Goal: Communication & Community: Connect with others

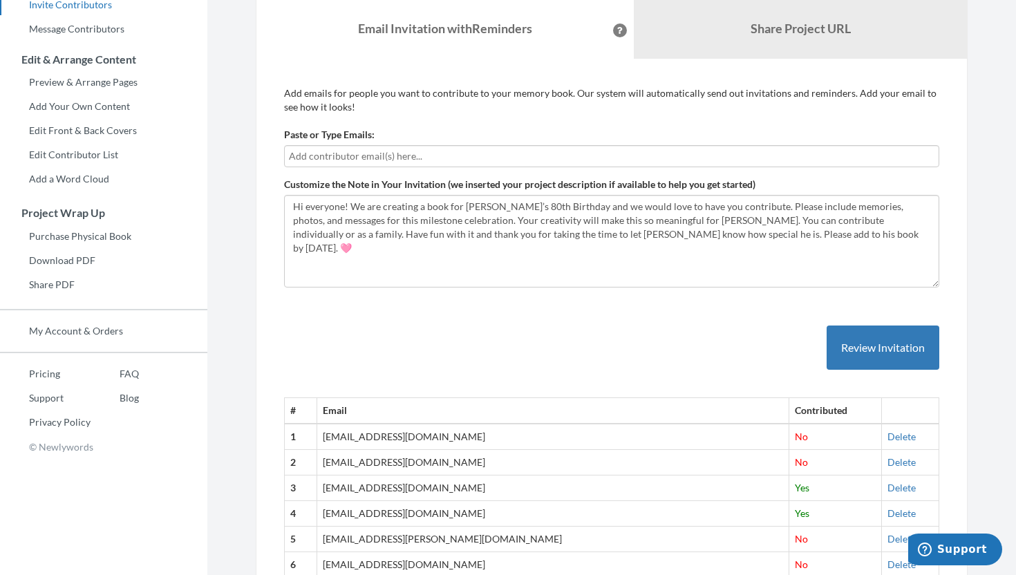
click at [360, 160] on input "text" at bounding box center [612, 156] width 646 height 15
type input "[EMAIL_ADDRESS][DOMAIN_NAME]"
click at [895, 353] on button "Review Invitation" at bounding box center [883, 348] width 113 height 45
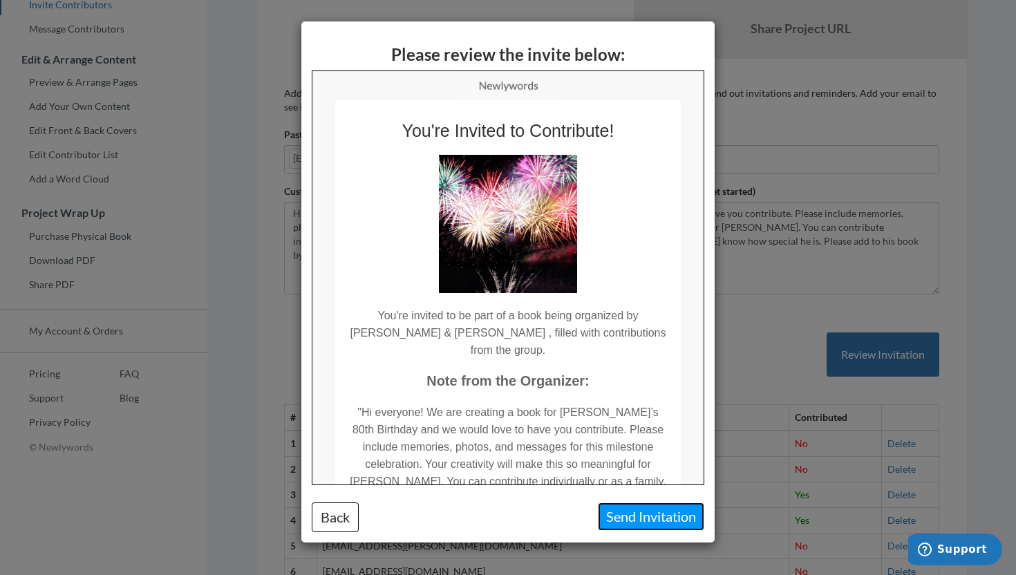
click at [644, 523] on button "Send Invitation" at bounding box center [651, 517] width 106 height 28
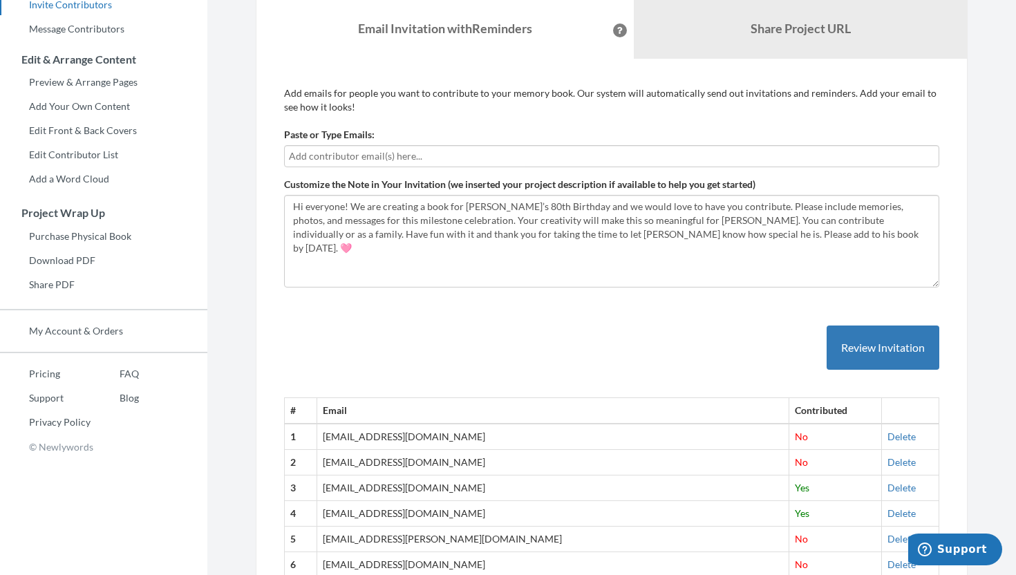
click at [235, 37] on div "Emails have been sent! Invite Contributors There are two ways to send invitatio…" at bounding box center [612, 531] width 754 height 1458
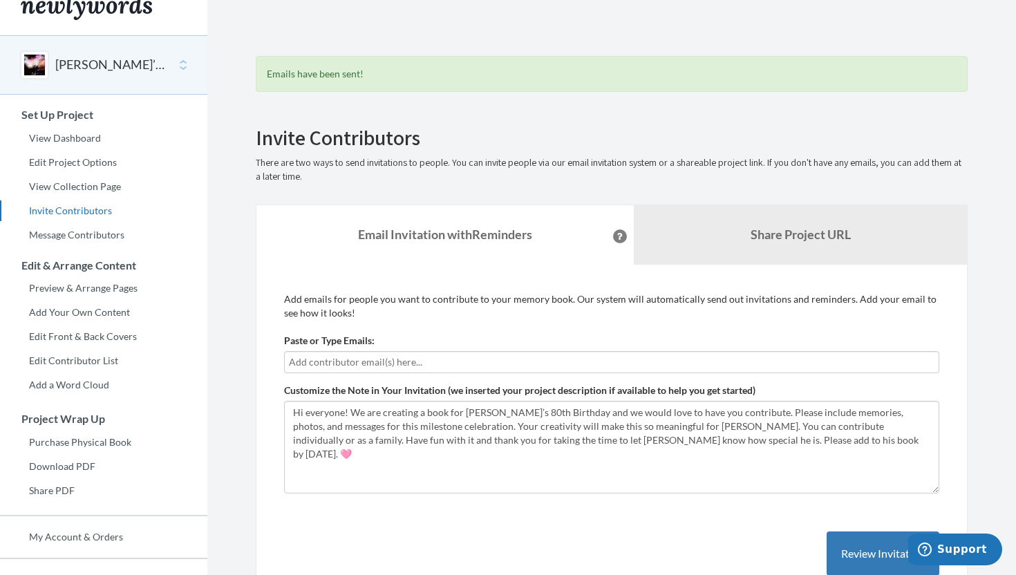
scroll to position [5, 0]
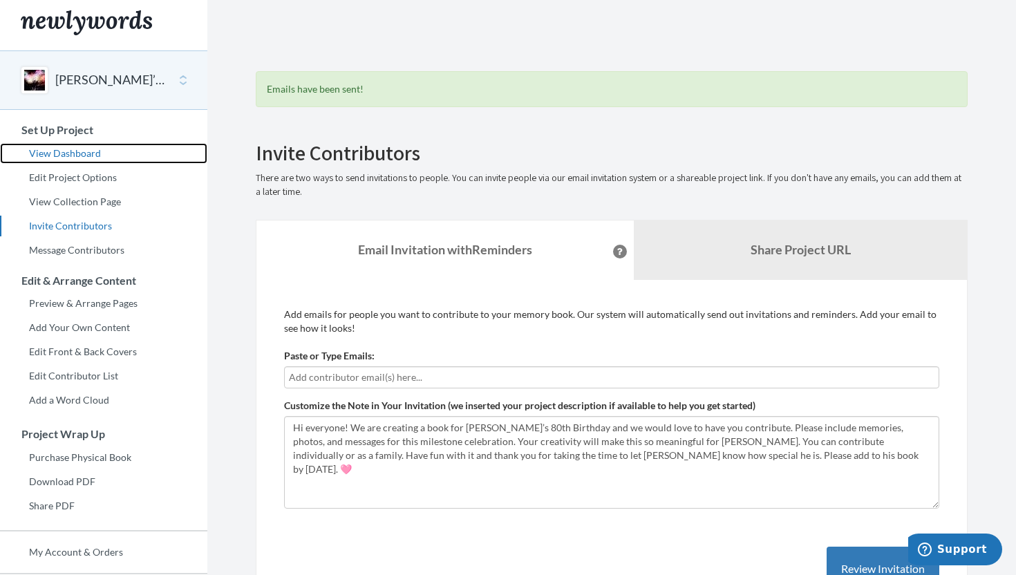
click at [76, 151] on link "View Dashboard" at bounding box center [103, 153] width 207 height 21
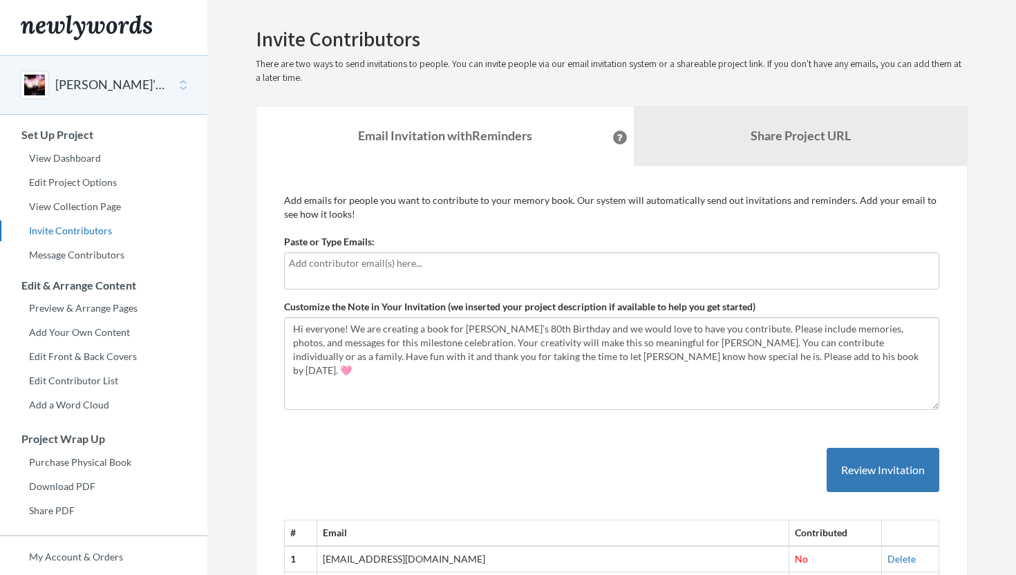
click at [387, 268] on input "text" at bounding box center [612, 263] width 646 height 15
type input "[EMAIL_ADDRESS][DOMAIN_NAME]"
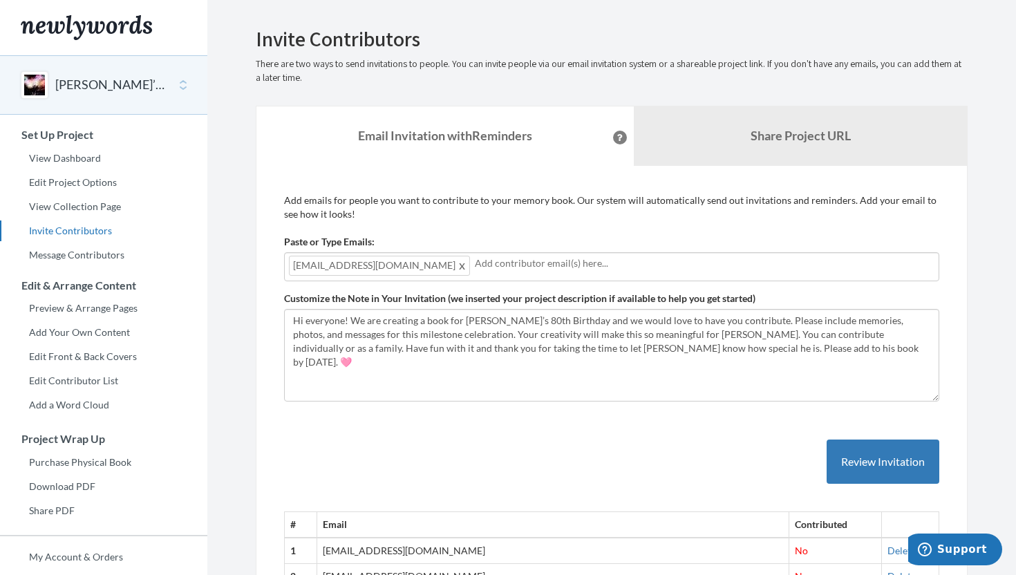
type input "g"
type input "[PERSON_NAME][EMAIL_ADDRESS][DOMAIN_NAME]"
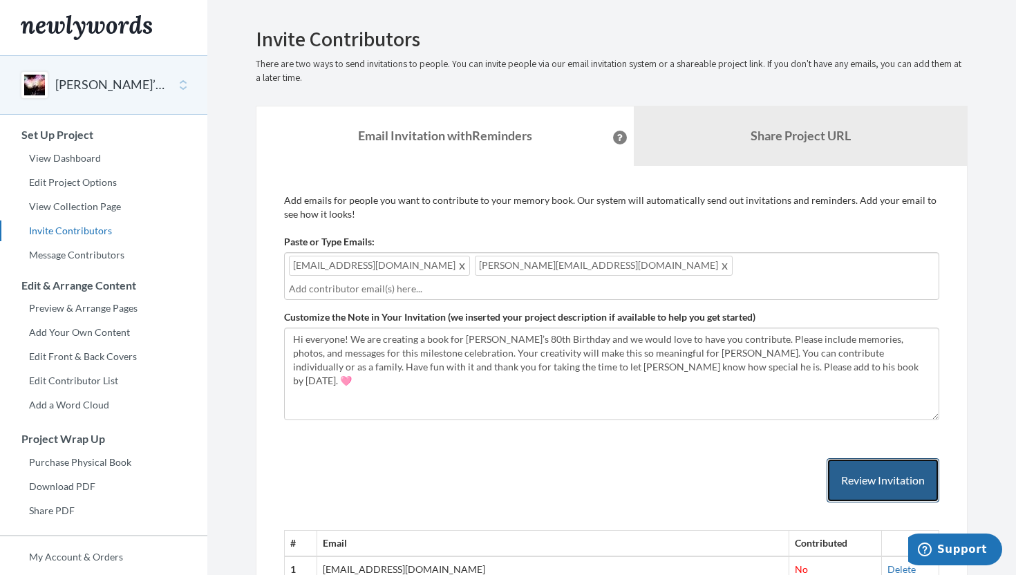
click at [881, 466] on button "Review Invitation" at bounding box center [883, 480] width 113 height 45
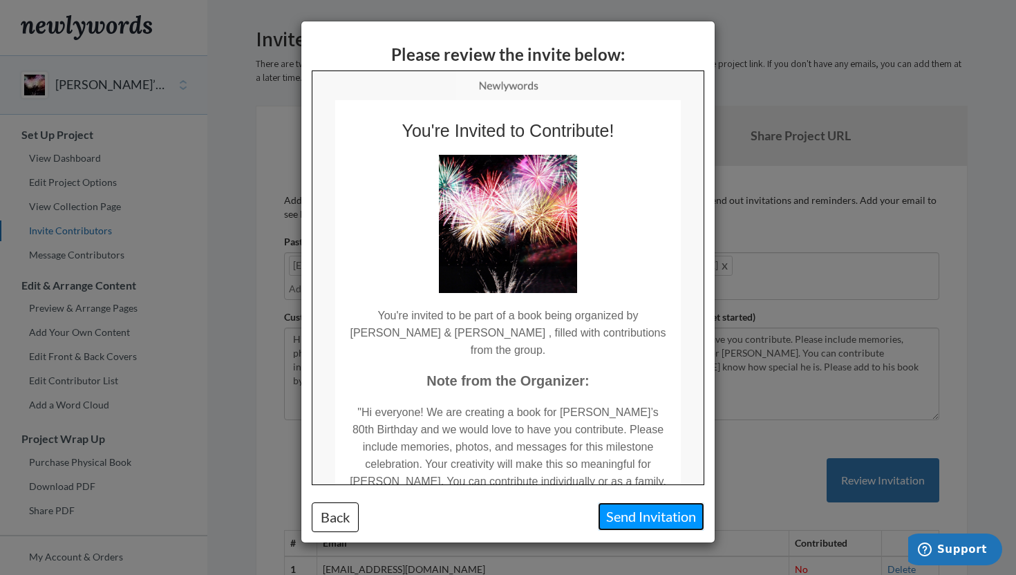
click at [667, 522] on button "Send Invitation" at bounding box center [651, 517] width 106 height 28
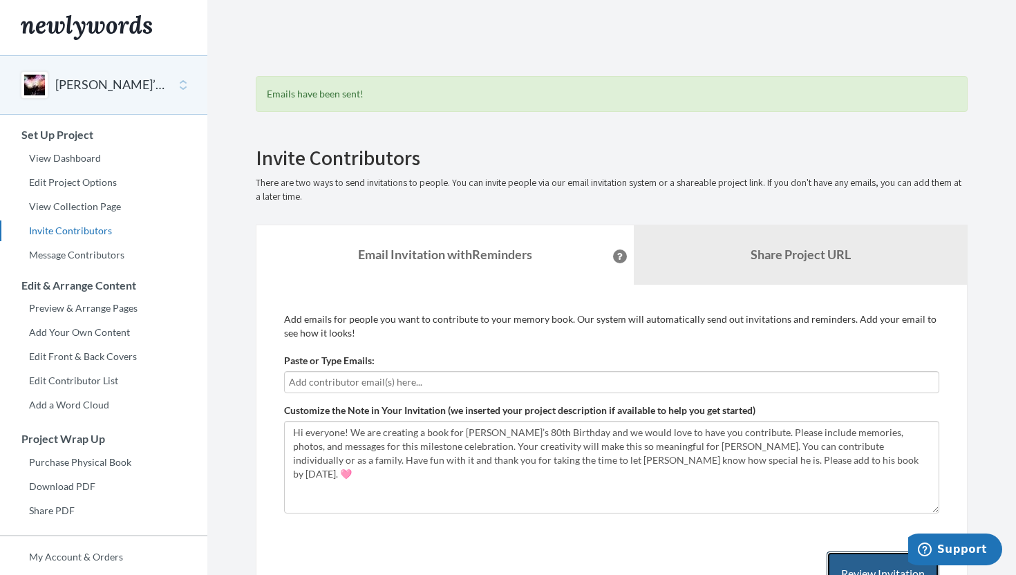
scroll to position [21, 0]
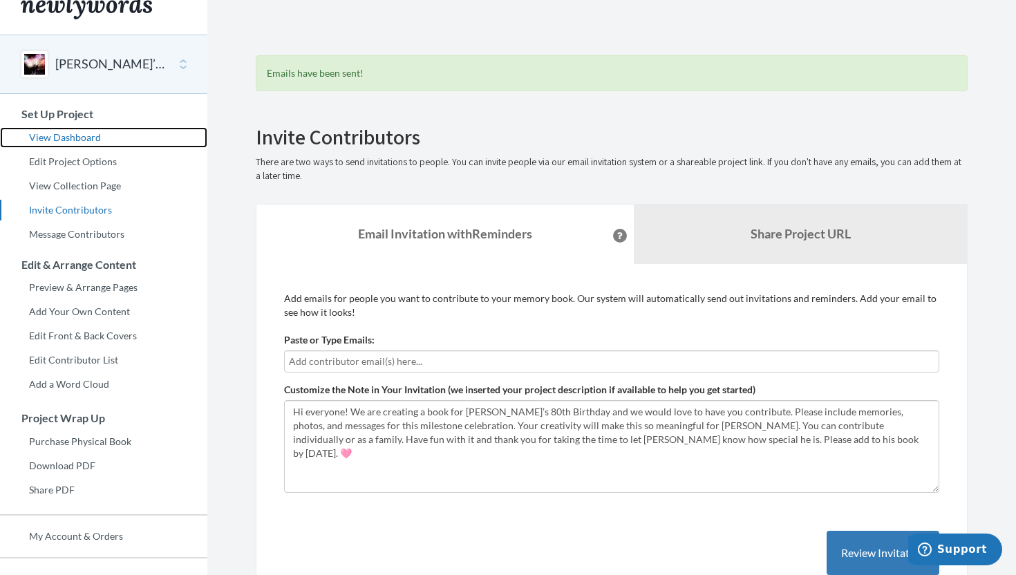
click at [73, 133] on link "View Dashboard" at bounding box center [103, 137] width 207 height 21
